Goal: Navigation & Orientation: Find specific page/section

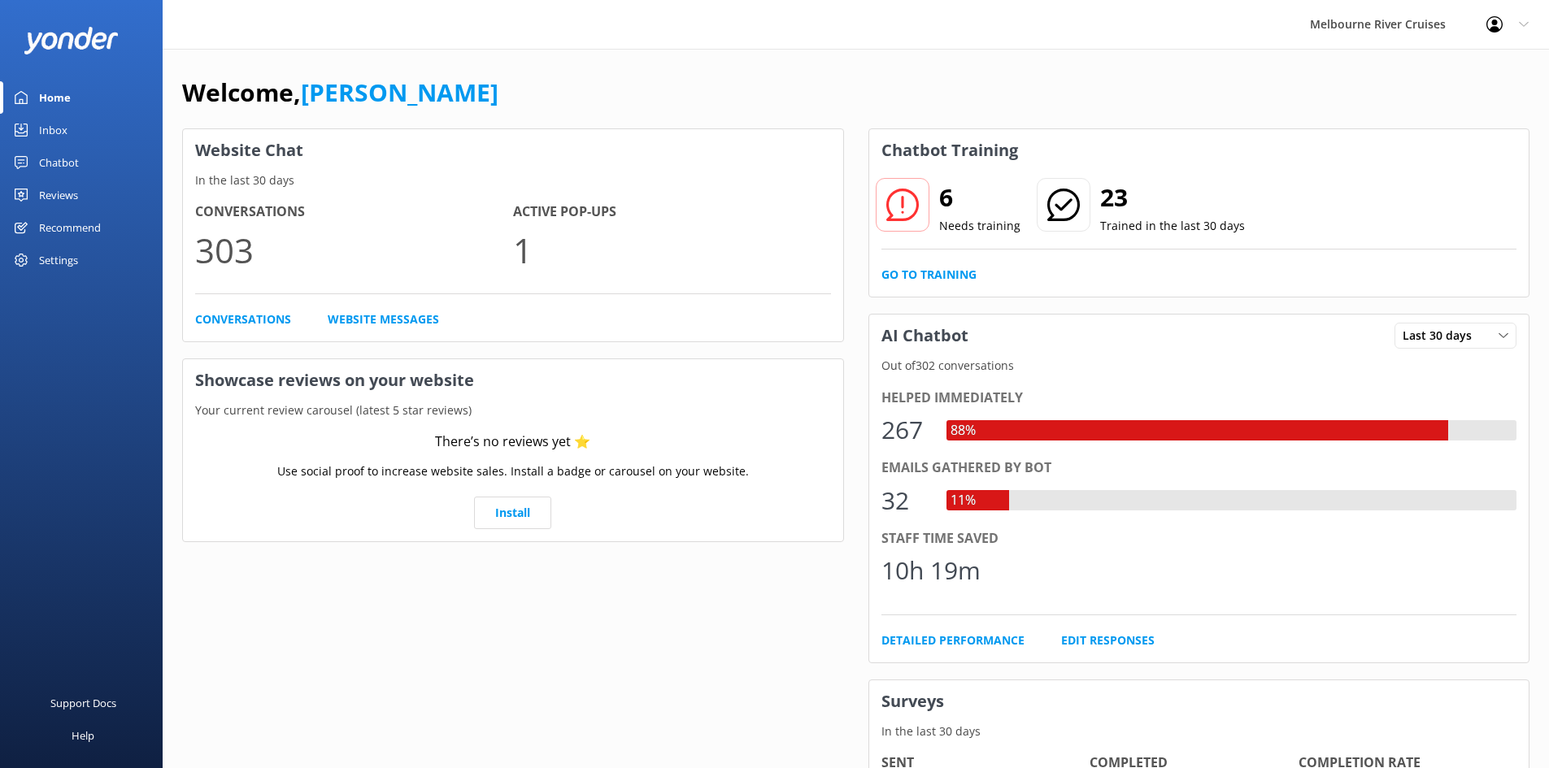
click at [107, 124] on link "Inbox" at bounding box center [81, 130] width 163 height 33
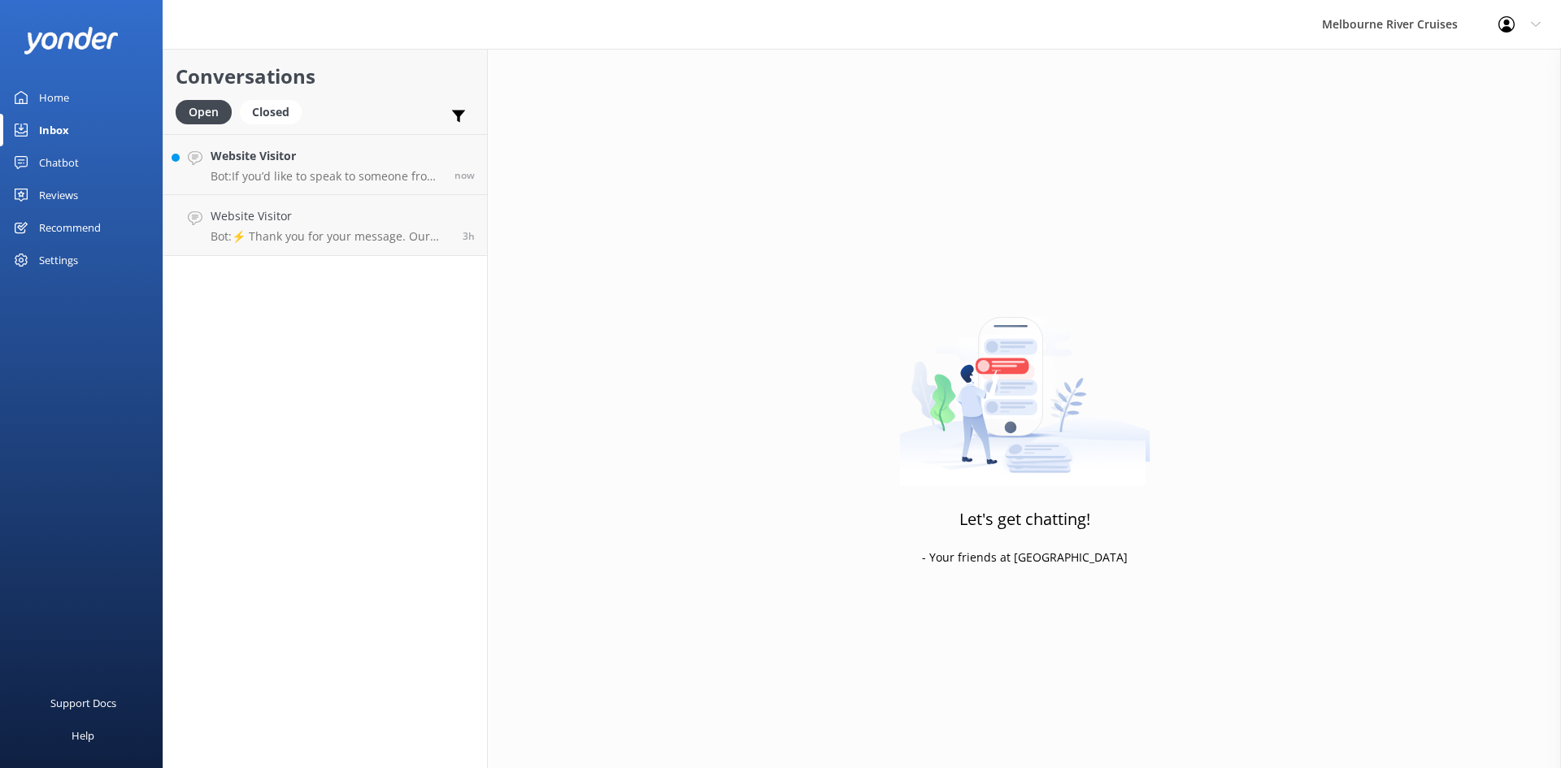
click at [66, 154] on div "Chatbot" at bounding box center [59, 162] width 40 height 33
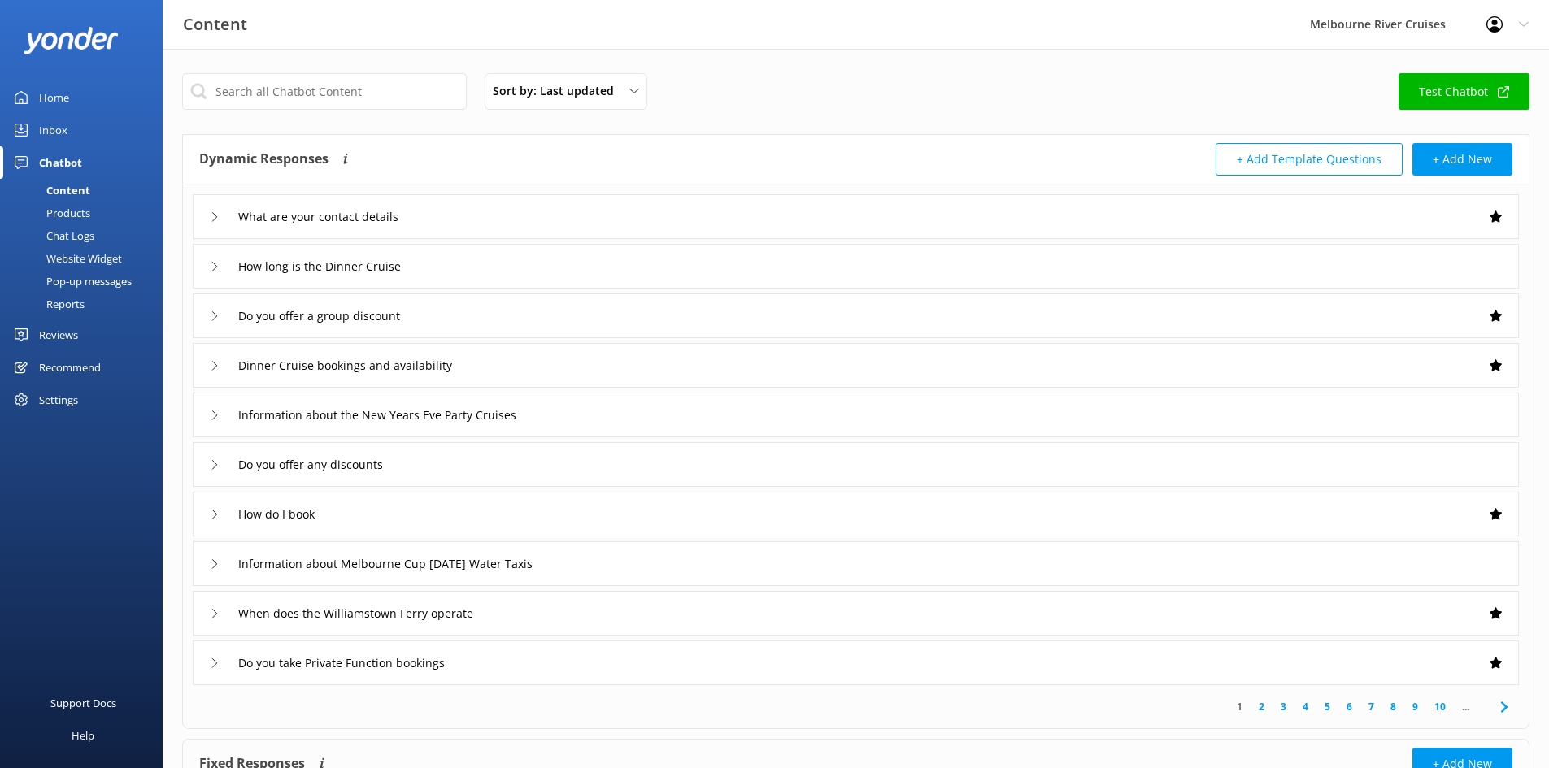
click at [54, 89] on div "Home" at bounding box center [54, 97] width 30 height 33
